Goal: Navigation & Orientation: Understand site structure

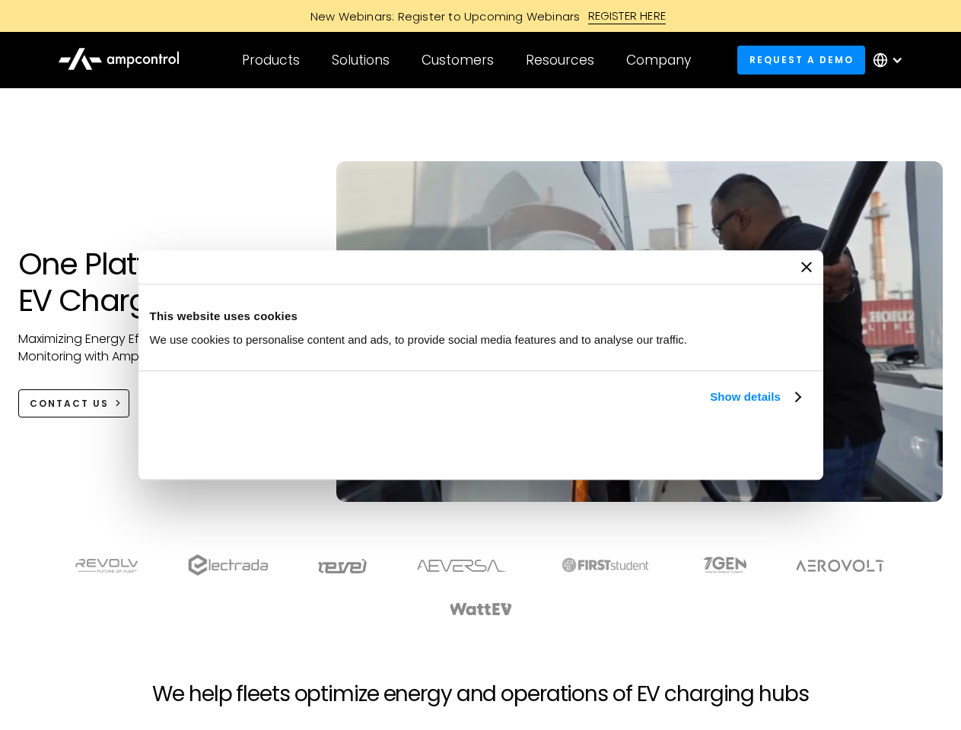
click at [710, 406] on link "Show details" at bounding box center [755, 397] width 90 height 18
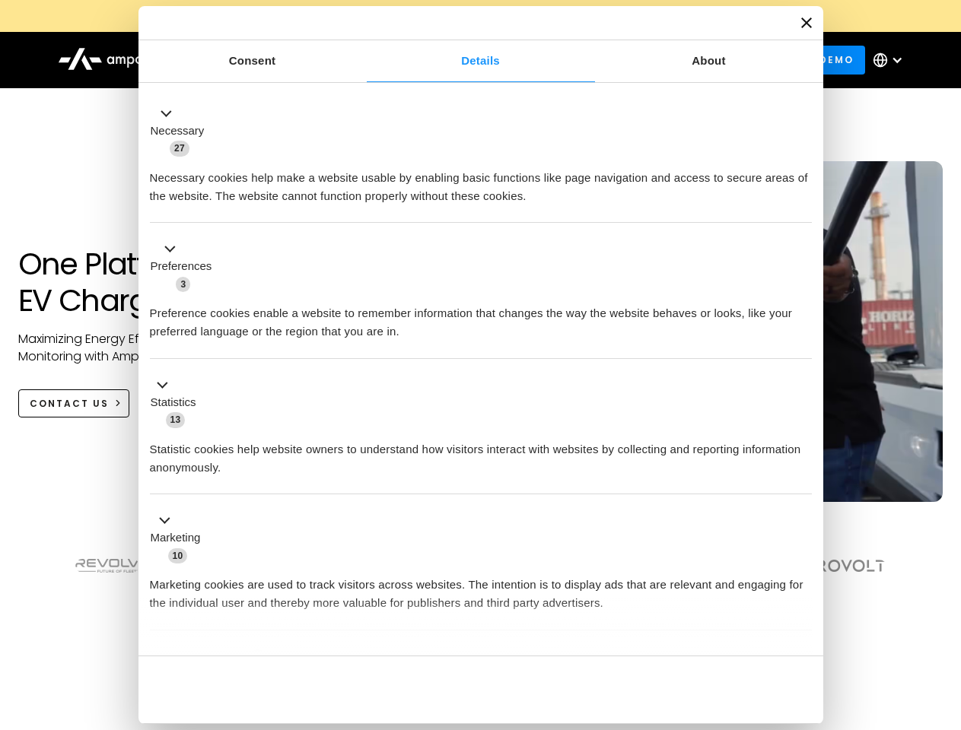
click at [802, 495] on li "Statistics 13 Statistic cookies help website owners to understand how visitors …" at bounding box center [481, 427] width 662 height 136
click at [944, 613] on section at bounding box center [480, 585] width 961 height 94
click at [468, 60] on div "Customers" at bounding box center [457, 60] width 72 height 17
click at [270, 60] on div "Products" at bounding box center [271, 60] width 58 height 17
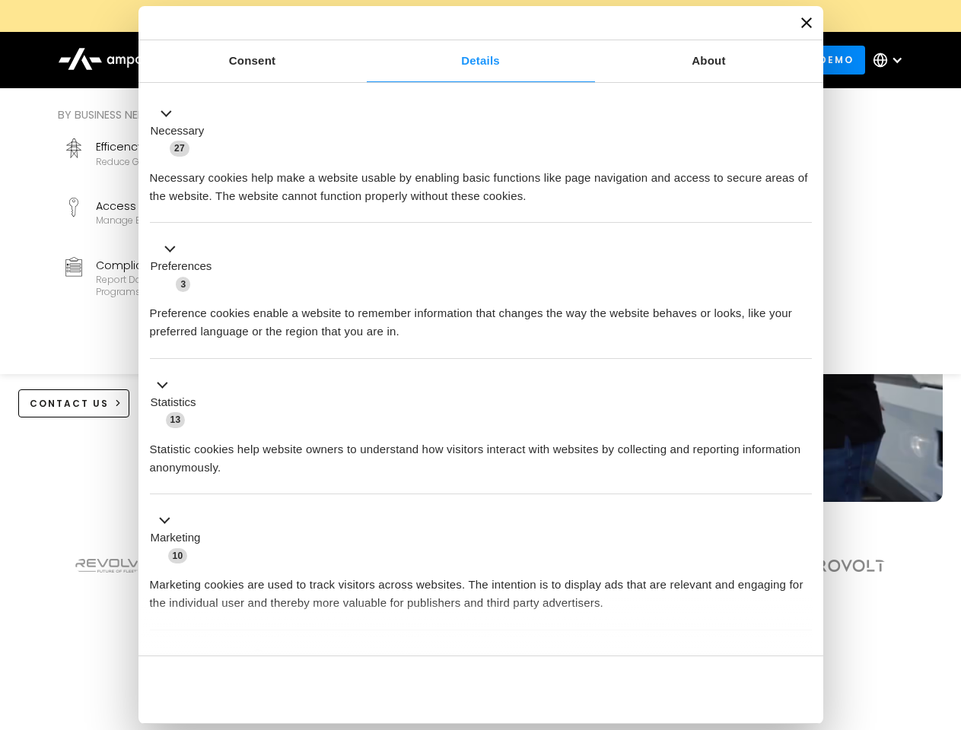
click at [361, 60] on div "Solutions" at bounding box center [361, 60] width 58 height 17
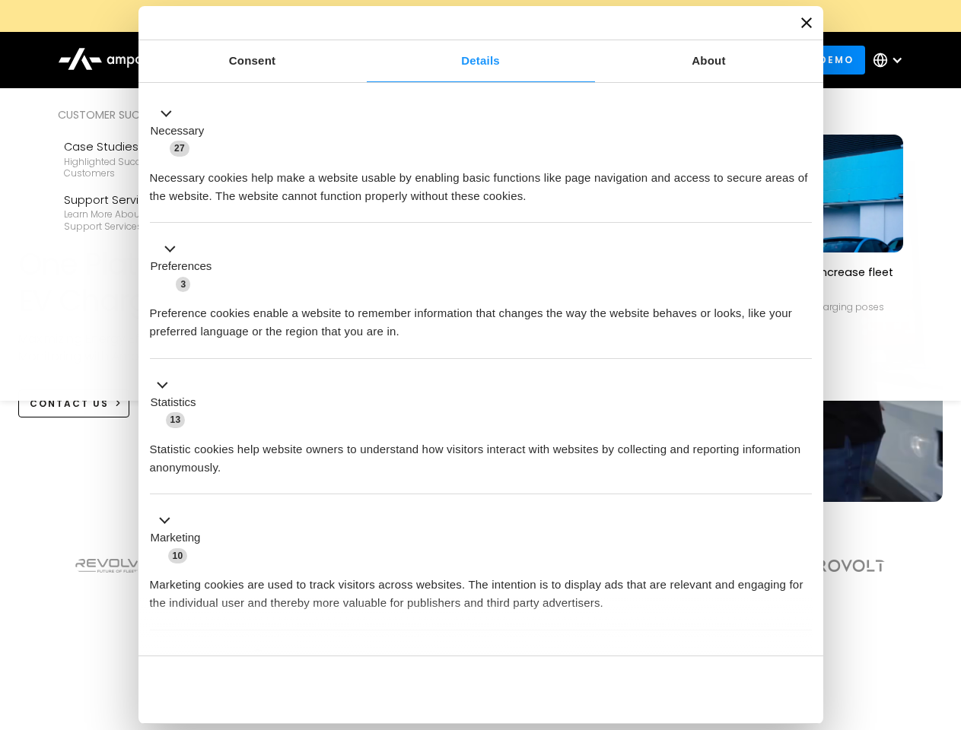
click at [460, 60] on div "Customers" at bounding box center [457, 60] width 72 height 17
